Goal: Task Accomplishment & Management: Manage account settings

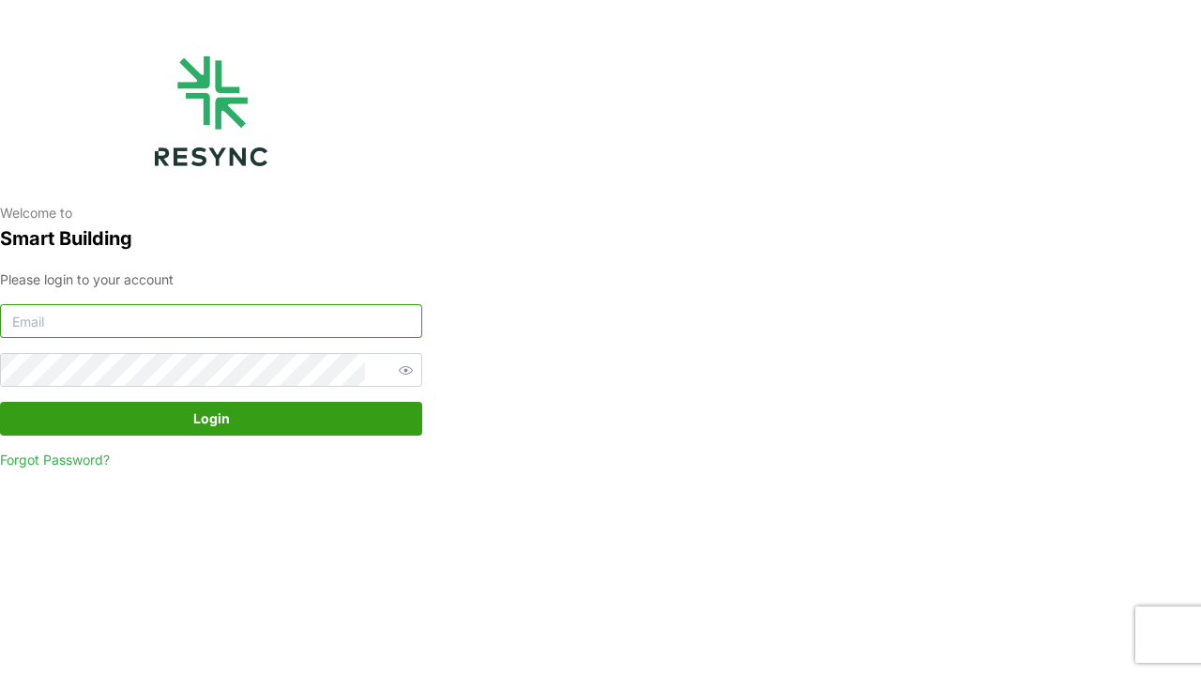
click at [361, 327] on input at bounding box center [211, 321] width 422 height 34
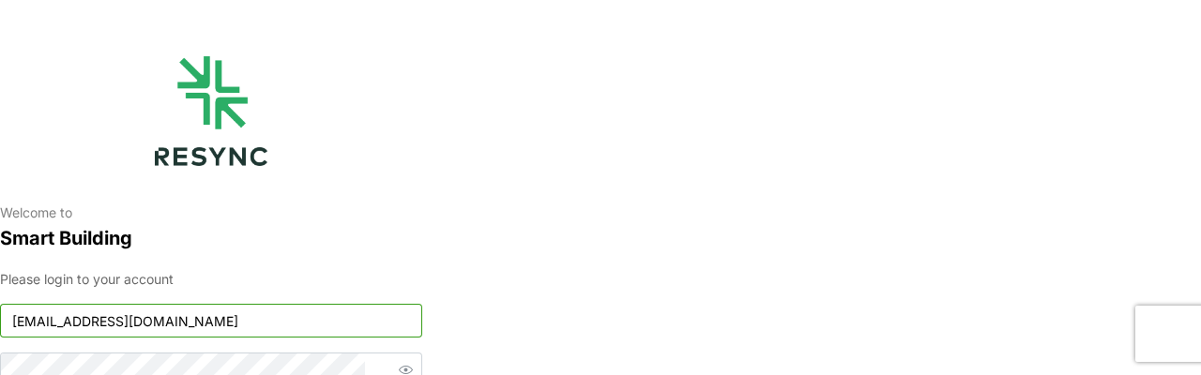
type input "[EMAIL_ADDRESS][DOMAIN_NAME]"
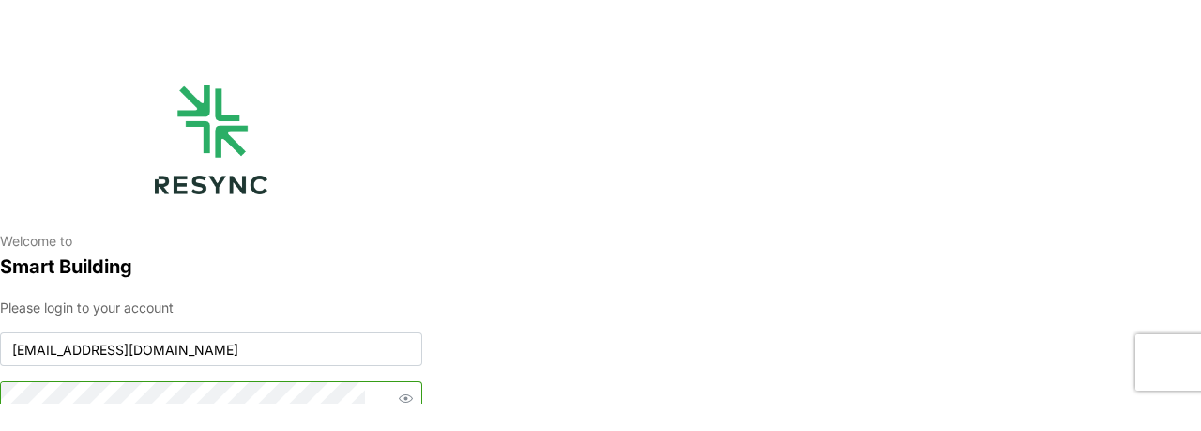
scroll to position [10, 0]
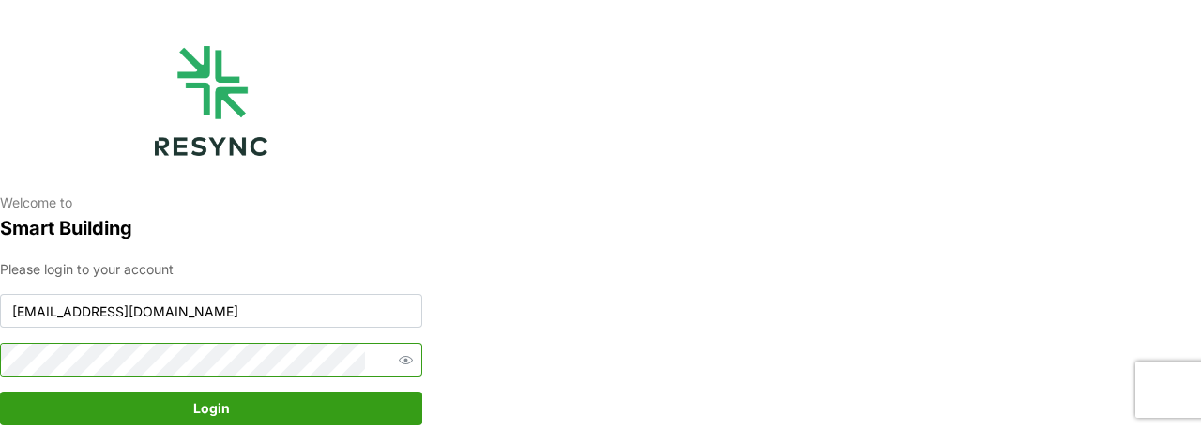
click at [0, 391] on button "Login" at bounding box center [211, 408] width 422 height 34
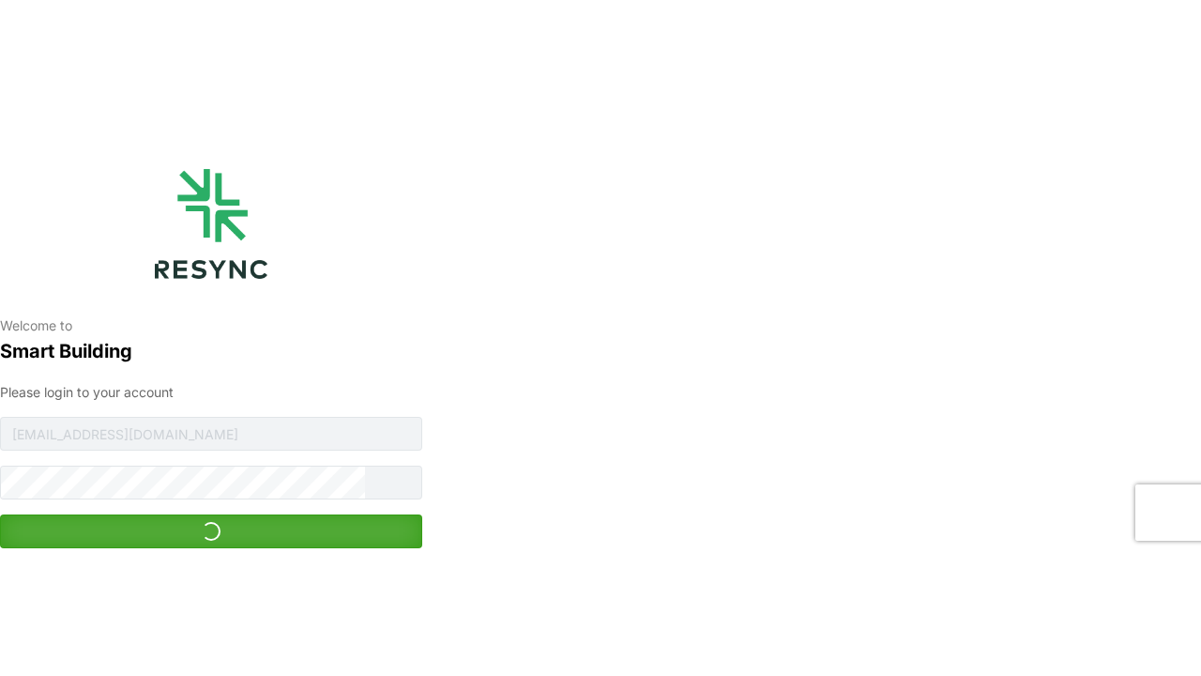
scroll to position [0, 0]
